Goal: Find specific page/section: Find specific page/section

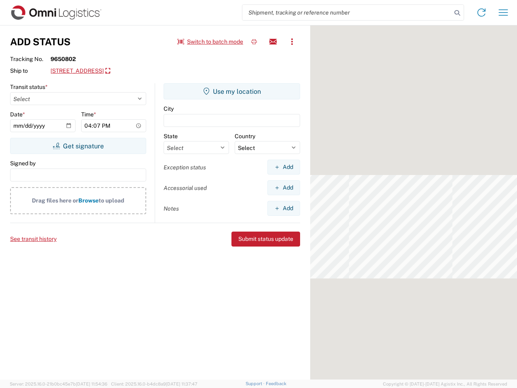
click at [347, 13] on input "search" at bounding box center [347, 12] width 209 height 15
click at [458, 13] on icon at bounding box center [457, 12] width 11 height 11
click at [482, 13] on icon at bounding box center [481, 12] width 13 height 13
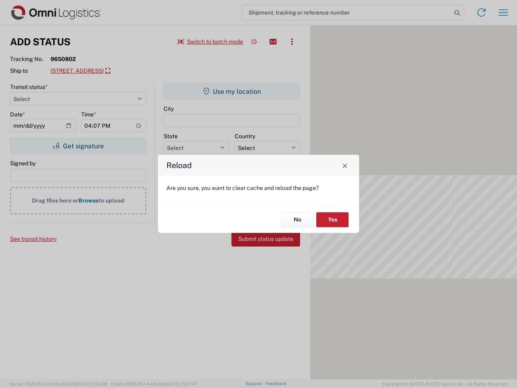
click at [504, 13] on div "Reload Are you sure, you want to clear cache and reload the page? No Yes" at bounding box center [258, 194] width 517 height 388
click at [211, 42] on div "Reload Are you sure, you want to clear cache and reload the page? No Yes" at bounding box center [258, 194] width 517 height 388
click at [254, 42] on div "Reload Are you sure, you want to clear cache and reload the page? No Yes" at bounding box center [258, 194] width 517 height 388
click at [273, 42] on div "Reload Are you sure, you want to clear cache and reload the page? No Yes" at bounding box center [258, 194] width 517 height 388
click at [292, 42] on div "Reload Are you sure, you want to clear cache and reload the page? No Yes" at bounding box center [258, 194] width 517 height 388
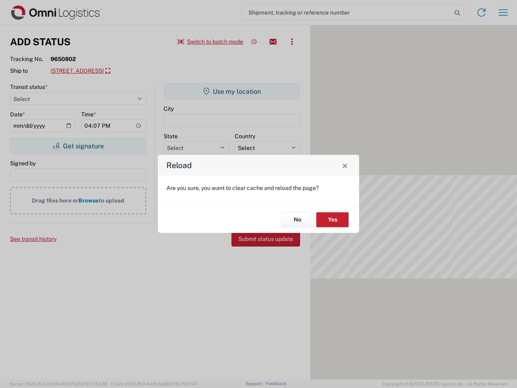
click at [118, 71] on div "Reload Are you sure, you want to clear cache and reload the page? No Yes" at bounding box center [258, 194] width 517 height 388
click at [78, 146] on div "Reload Are you sure, you want to clear cache and reload the page? No Yes" at bounding box center [258, 194] width 517 height 388
